Goal: Task Accomplishment & Management: Complete application form

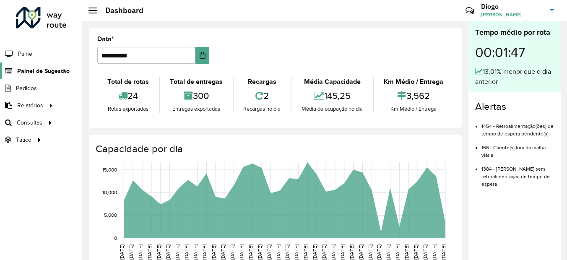
click at [57, 67] on span "Painel de Sugestão" at bounding box center [43, 71] width 52 height 9
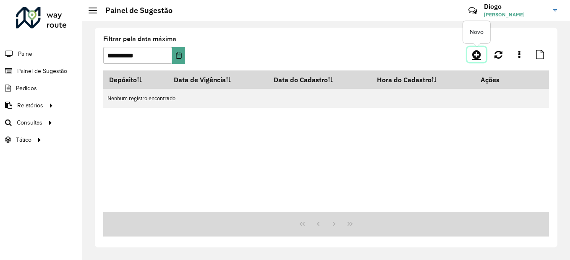
click at [472, 57] on icon at bounding box center [476, 55] width 9 height 10
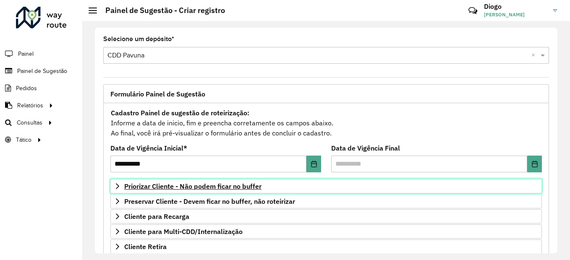
click at [229, 188] on span "Priorizar Cliente - Não podem ficar no buffer" at bounding box center [192, 186] width 137 height 7
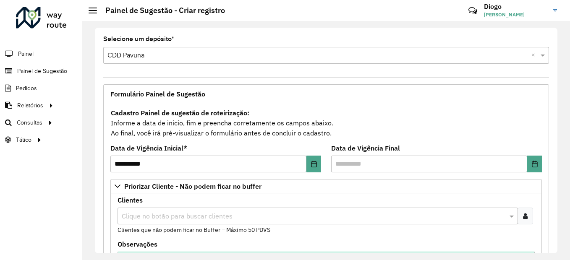
click at [526, 220] on div at bounding box center [525, 216] width 16 height 17
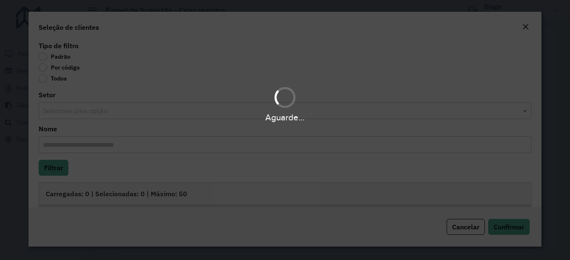
click at [45, 68] on div "Aguarde..." at bounding box center [285, 130] width 570 height 260
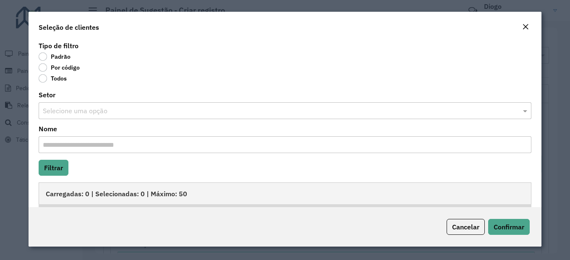
click at [44, 67] on label "Por código" at bounding box center [59, 67] width 41 height 8
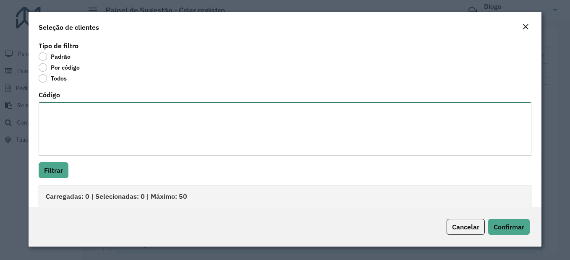
click at [124, 128] on textarea "Código" at bounding box center [285, 128] width 493 height 53
paste textarea "***** **** **** ***** **** **** **** **** **** ***** ***** **** ***** ***** ***…"
type textarea "***** **** **** ***** **** **** **** **** **** ***** ***** **** ***** ***** ***…"
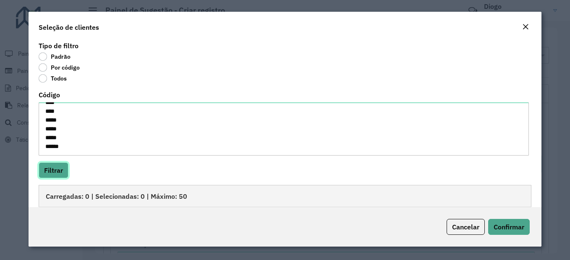
click at [47, 174] on button "Filtrar" at bounding box center [54, 170] width 30 height 16
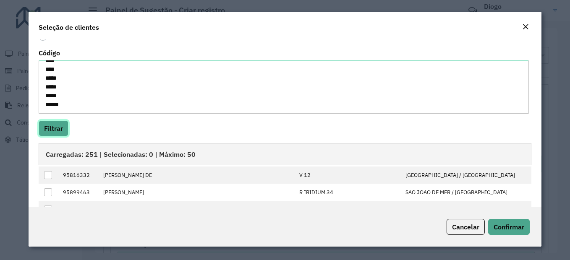
scroll to position [0, 0]
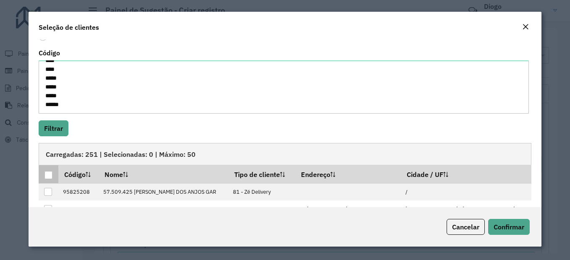
click at [46, 174] on div at bounding box center [48, 175] width 8 height 8
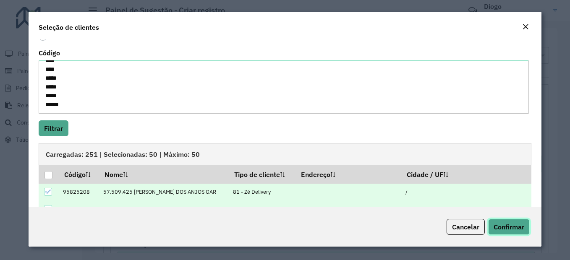
click at [512, 226] on span "Confirmar" at bounding box center [508, 227] width 31 height 8
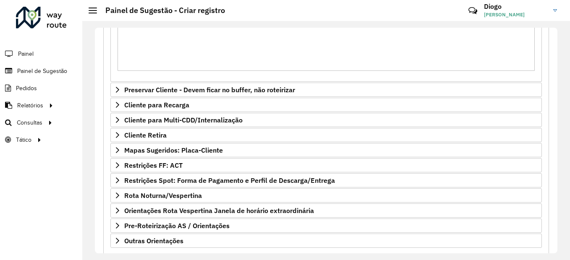
scroll to position [298, 0]
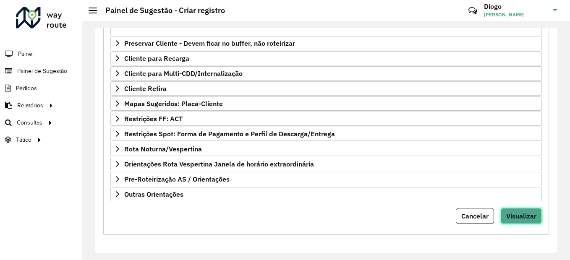
click at [519, 221] on button "Visualizar" at bounding box center [521, 216] width 41 height 16
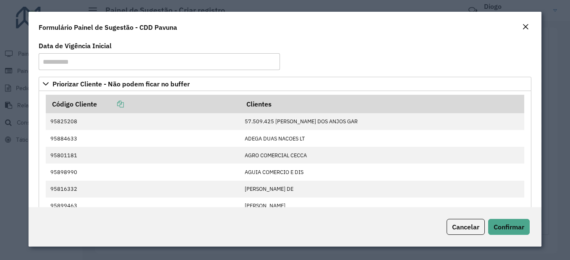
click at [529, 26] on em "Close" at bounding box center [525, 26] width 7 height 7
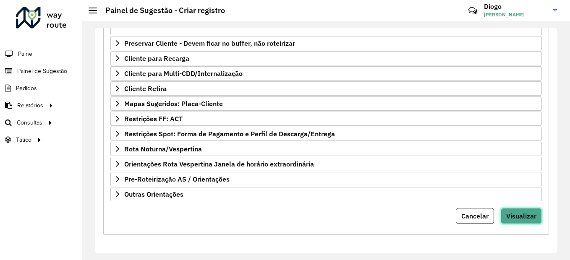
click at [518, 219] on span "Visualizar" at bounding box center [521, 216] width 30 height 8
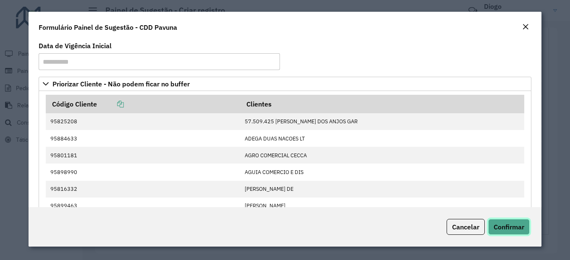
click at [511, 224] on span "Confirmar" at bounding box center [508, 227] width 31 height 8
